Goal: Information Seeking & Learning: Understand process/instructions

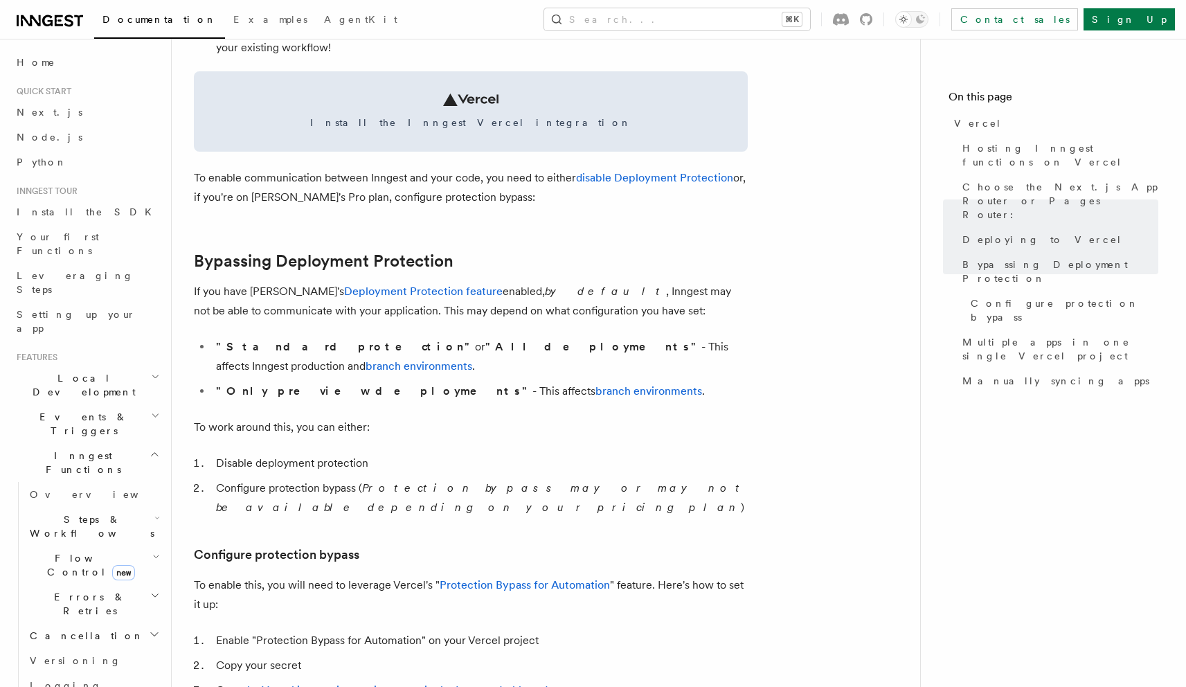
scroll to position [847, 0]
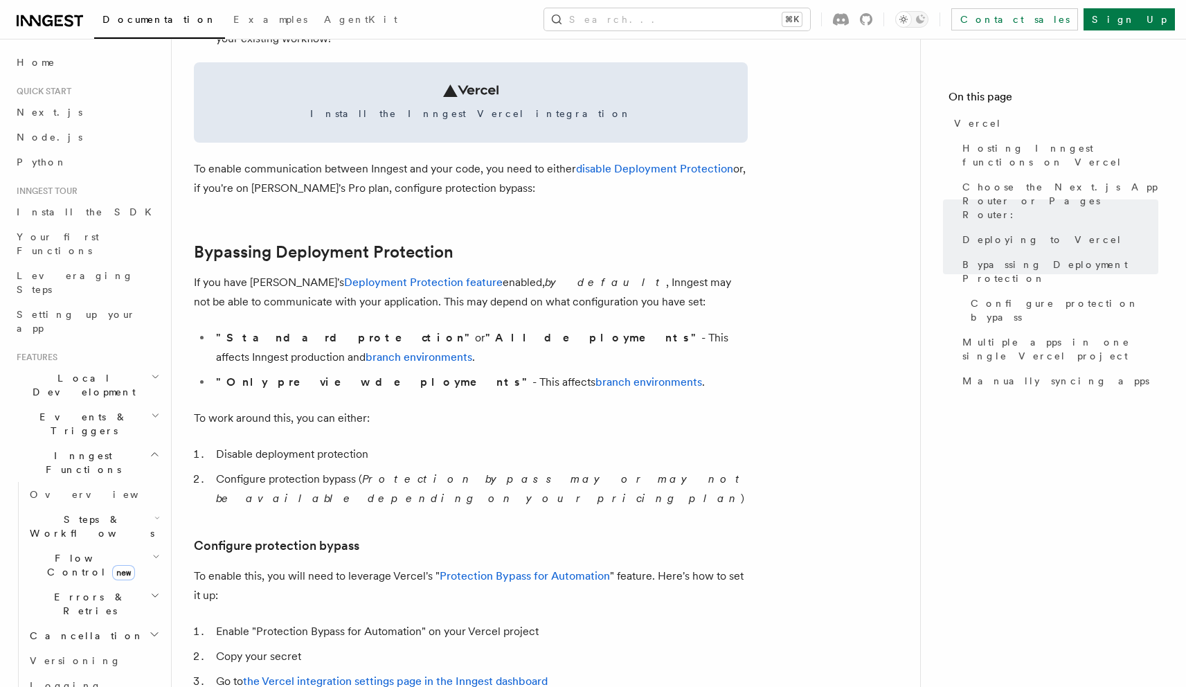
click at [336, 469] on li "Configure protection bypass ( Protection bypass may or may not be available dep…" at bounding box center [480, 488] width 536 height 39
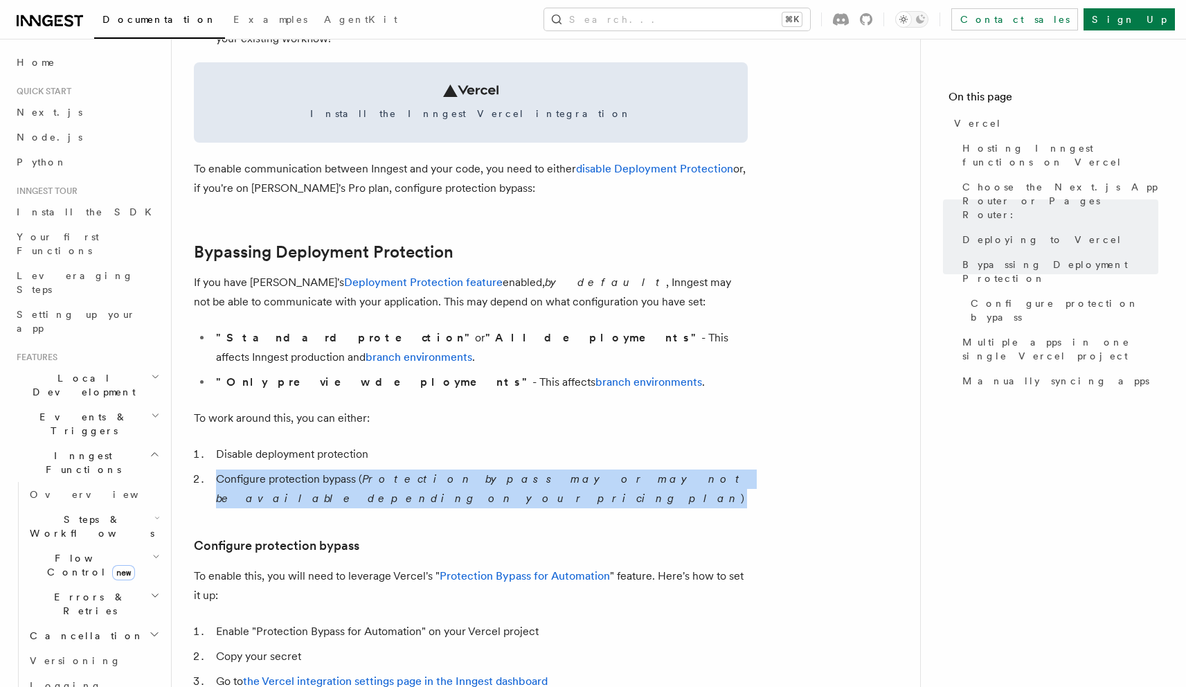
click at [336, 469] on li "Configure protection bypass ( Protection bypass may or may not be available dep…" at bounding box center [480, 488] width 536 height 39
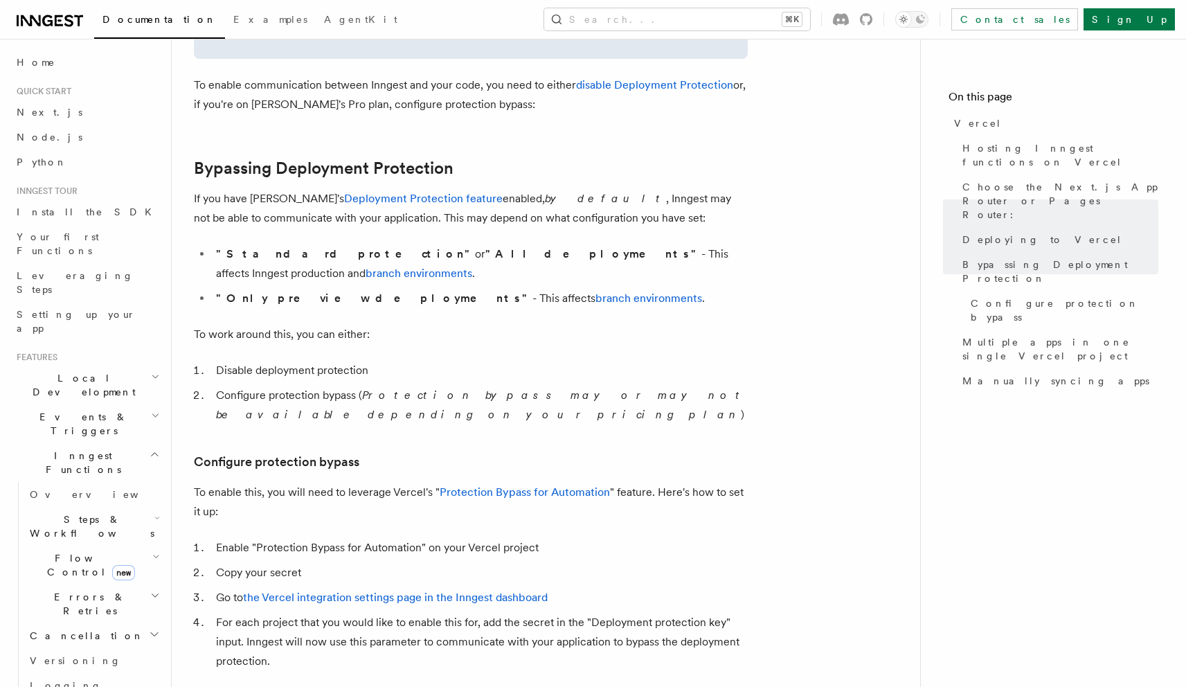
scroll to position [940, 0]
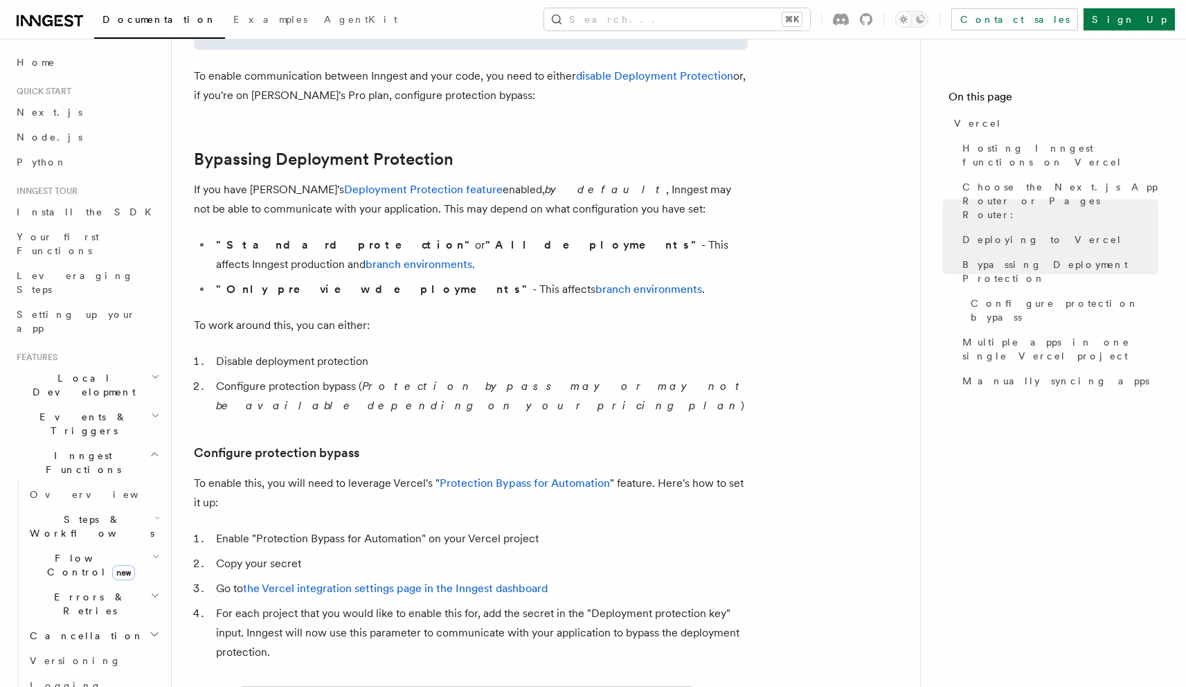
click at [360, 604] on li "For each project that you would like to enable this for, add the secret in the …" at bounding box center [480, 633] width 536 height 58
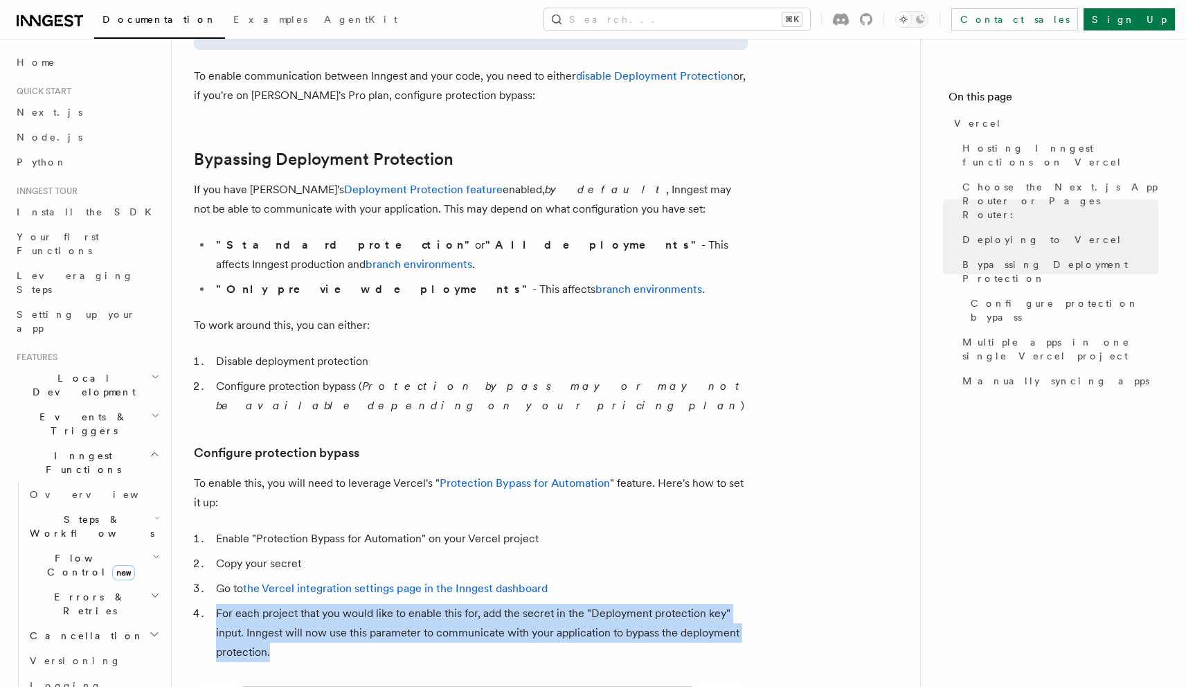
click at [360, 604] on li "For each project that you would like to enable this for, add the secret in the …" at bounding box center [480, 633] width 536 height 58
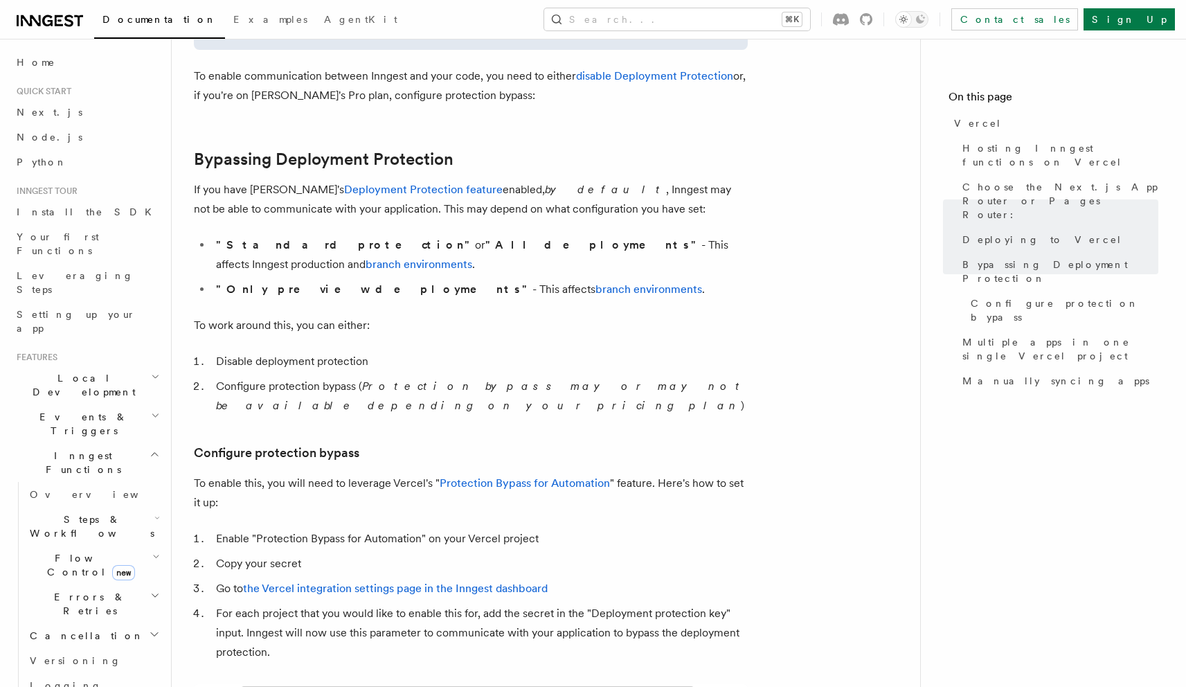
click at [571, 604] on li "For each project that you would like to enable this for, add the secret in the …" at bounding box center [480, 633] width 536 height 58
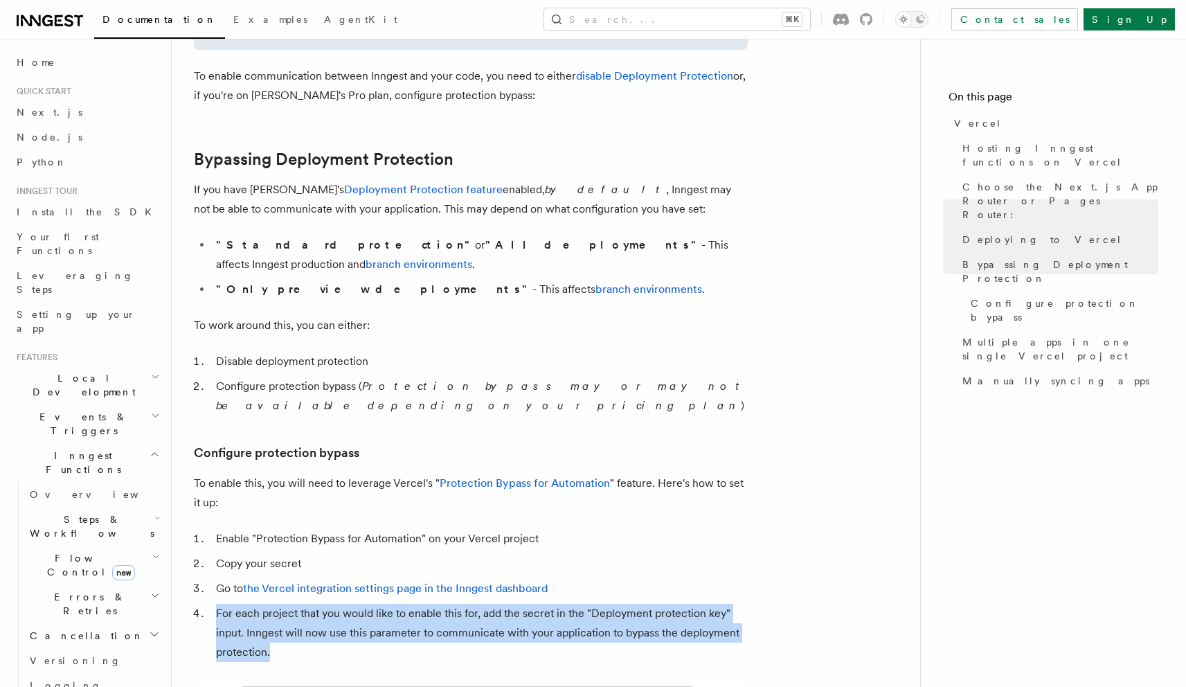
click at [571, 604] on li "For each project that you would like to enable this for, add the secret in the …" at bounding box center [480, 633] width 536 height 58
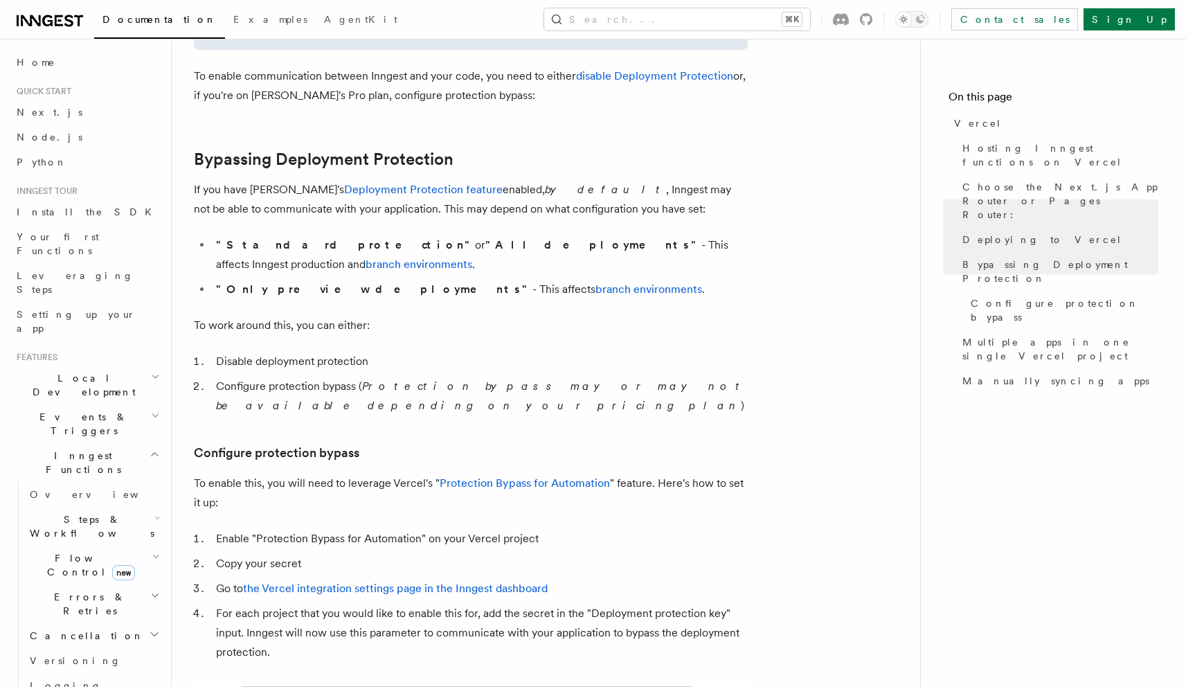
click at [267, 554] on li "Copy your secret" at bounding box center [480, 563] width 536 height 19
click at [329, 582] on link "the Vercel integration settings page in the Inngest dashboard" at bounding box center [395, 588] width 305 height 13
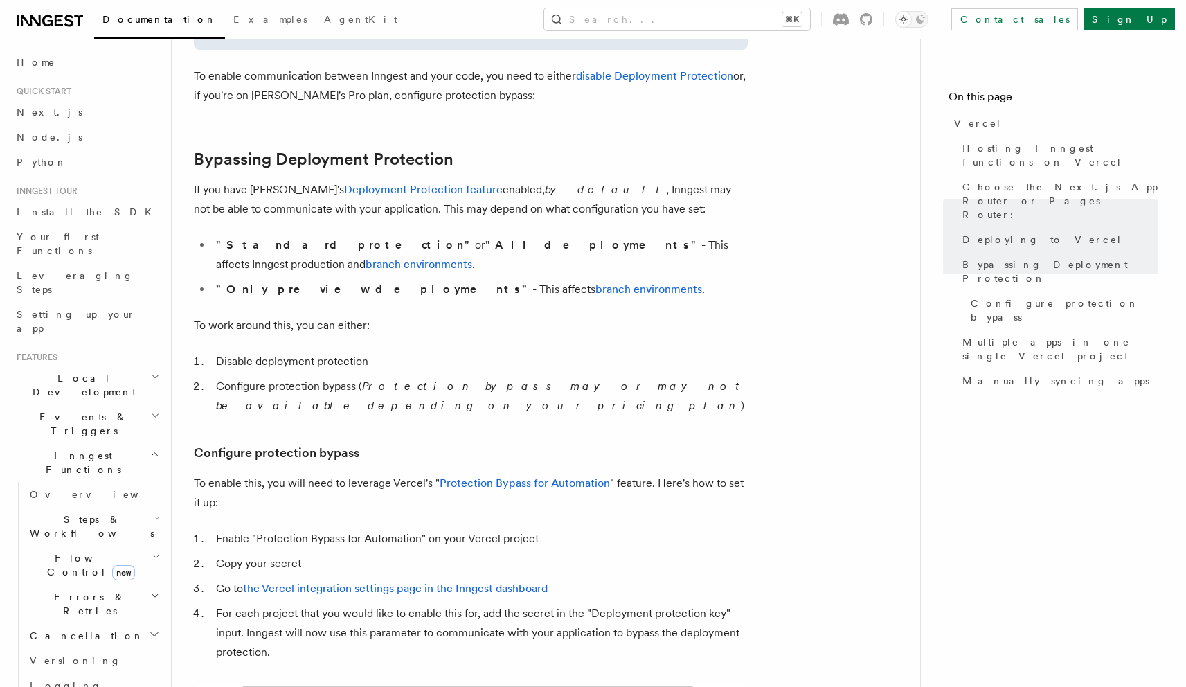
click at [626, 563] on ol "Enable "Protection Bypass for Automation" on your Vercel project Copy your secr…" at bounding box center [471, 595] width 554 height 133
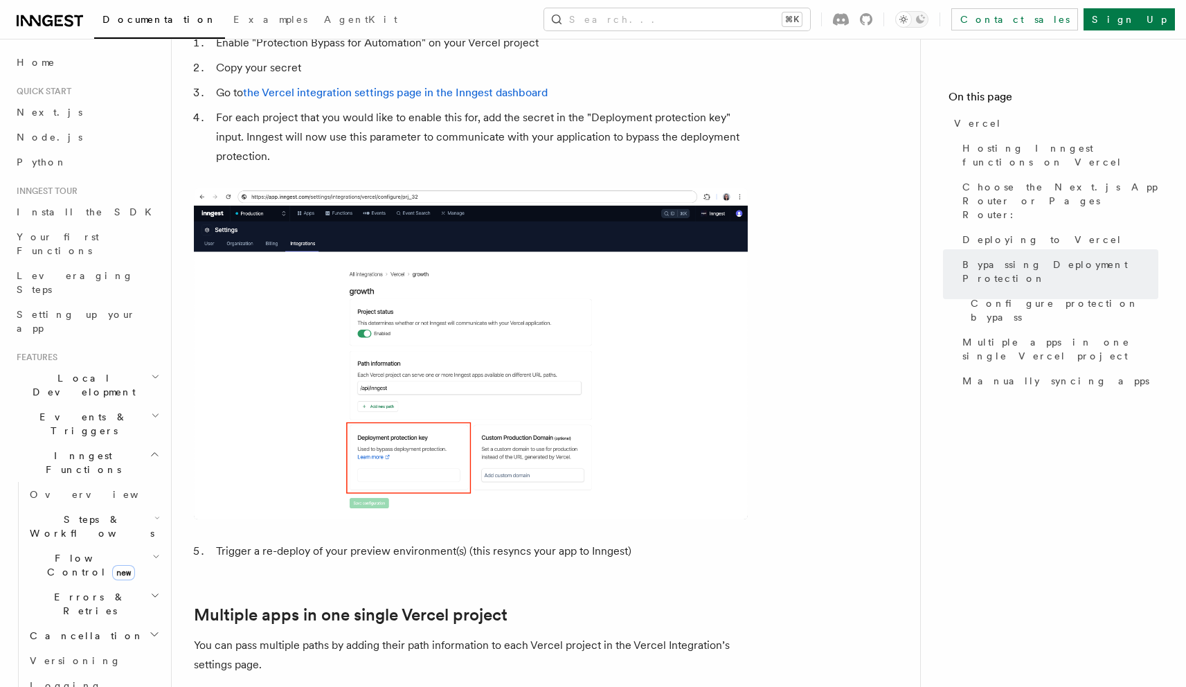
scroll to position [1074, 0]
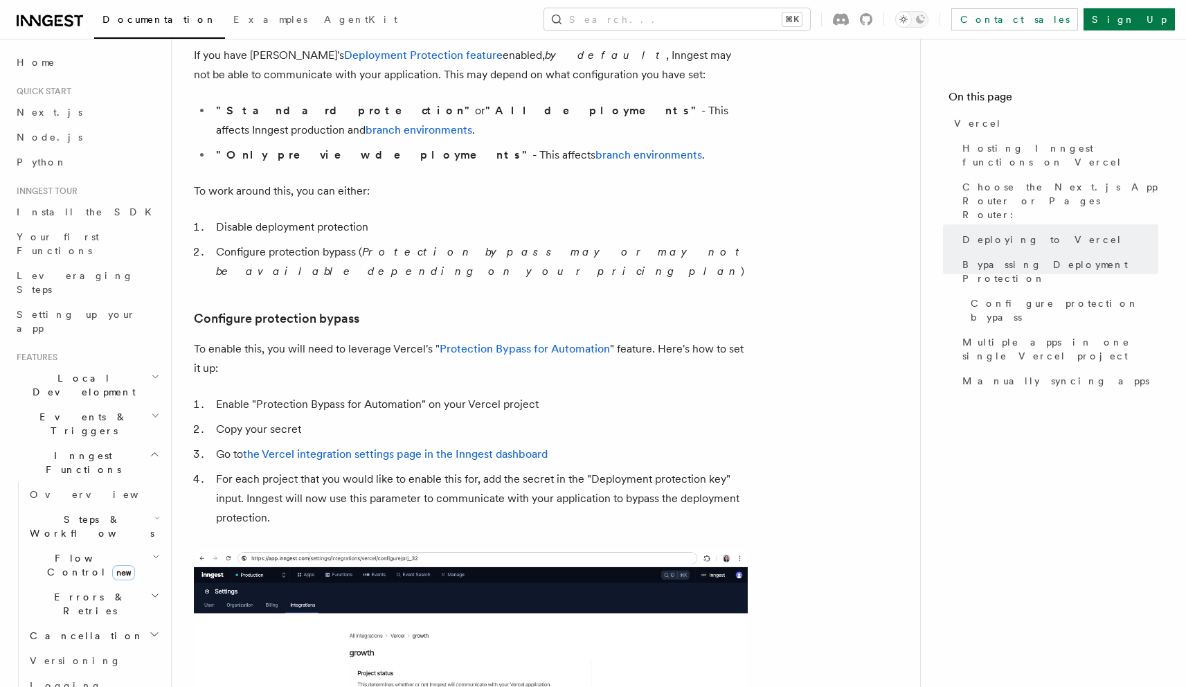
click at [427, 395] on li "Enable "Protection Bypass for Automation" on your Vercel project" at bounding box center [480, 404] width 536 height 19
